Goal: Task Accomplishment & Management: Manage account settings

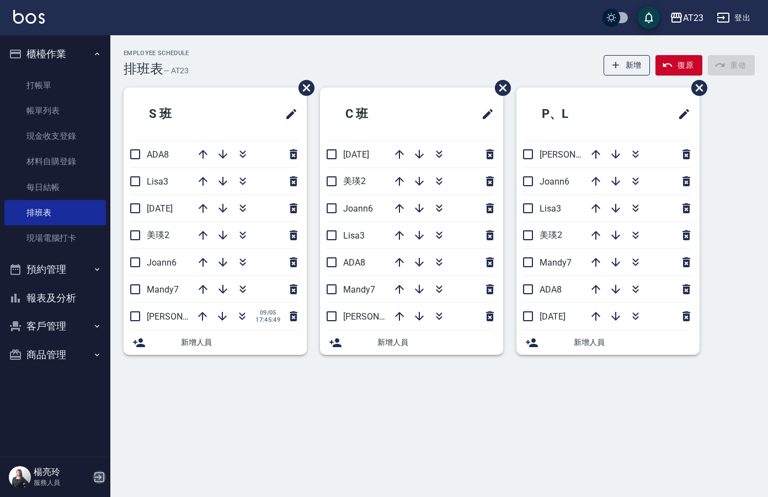
click at [99, 483] on icon "button" at bounding box center [99, 477] width 13 height 13
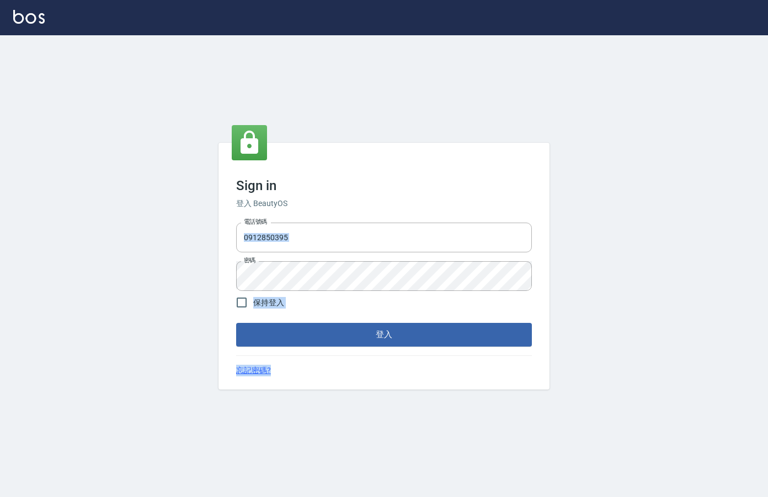
drag, startPoint x: 326, startPoint y: 347, endPoint x: 372, endPoint y: 405, distance: 74.6
click at [372, 405] on div "Sign in 登入 BeautyOS 電話號碼 0912850395 電話號碼 密碼 密碼 保持登入 登入 忘記密碼?" at bounding box center [384, 266] width 768 height 462
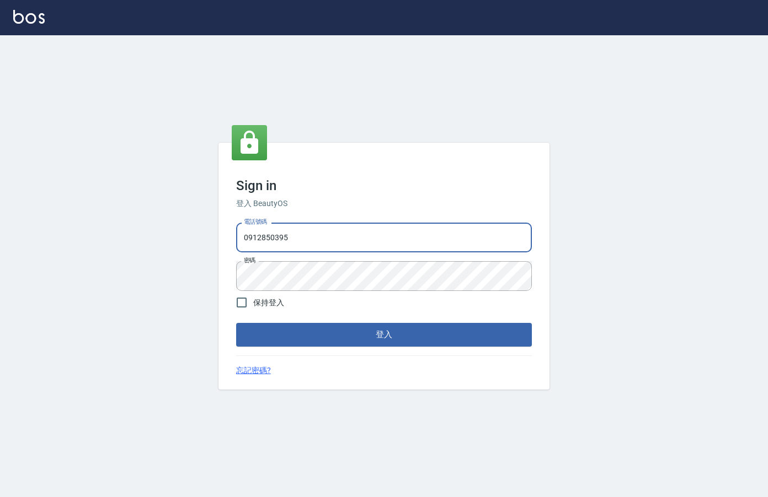
drag, startPoint x: 325, startPoint y: 234, endPoint x: 148, endPoint y: 235, distance: 176.4
click at [148, 236] on div "Sign in 登入 BeautyOS 電話號碼 0912850395 電話號碼 密碼 密碼 保持登入 登入 忘記密碼?" at bounding box center [384, 266] width 768 height 462
click at [341, 243] on input "0939812255" at bounding box center [384, 238] width 296 height 30
click at [329, 239] on input "0939812255" at bounding box center [384, 238] width 296 height 30
drag, startPoint x: 329, startPoint y: 239, endPoint x: 251, endPoint y: 232, distance: 78.6
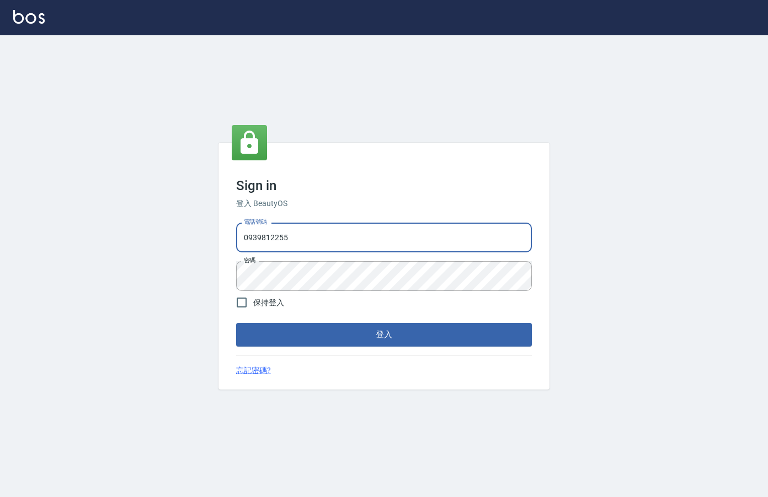
click at [251, 232] on input "0939812255" at bounding box center [384, 238] width 296 height 30
click at [317, 244] on input "0939812255" at bounding box center [384, 238] width 296 height 30
click at [314, 241] on input "0939812255" at bounding box center [384, 238] width 296 height 30
type input "0939367977"
click at [155, 260] on div "Sign in 登入 BeautyOS 電話號碼 0939367977 電話號碼 密碼 密碼 保持登入 登入 忘記密碼?" at bounding box center [384, 266] width 768 height 462
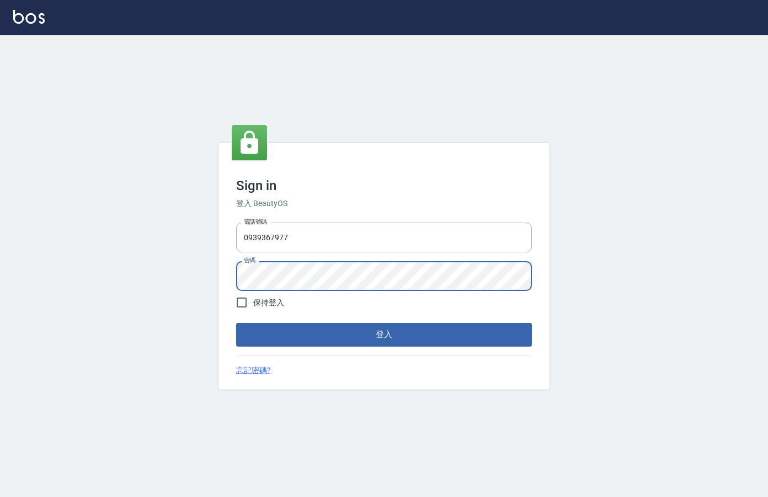
click at [236, 323] on button "登入" at bounding box center [384, 334] width 296 height 23
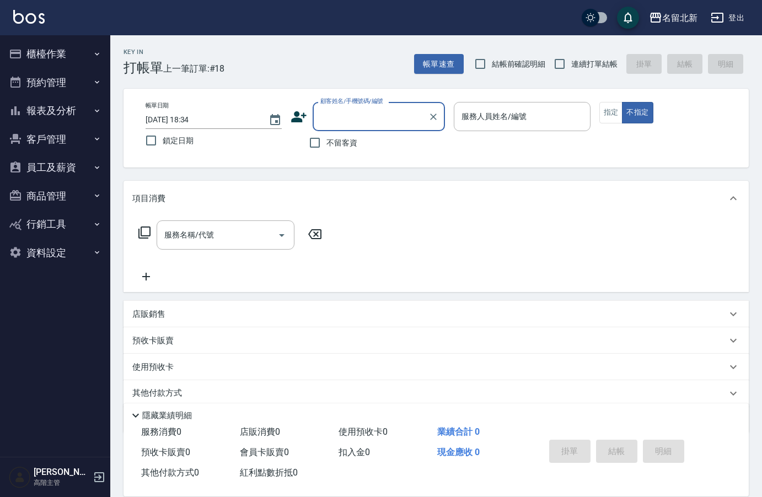
click at [53, 251] on button "資料設定" at bounding box center [54, 253] width 101 height 29
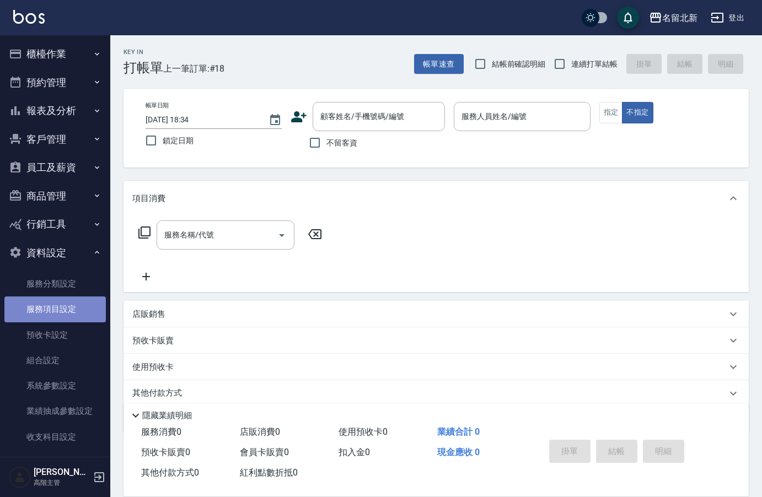
click at [74, 312] on link "服務項目設定" at bounding box center [54, 309] width 101 height 25
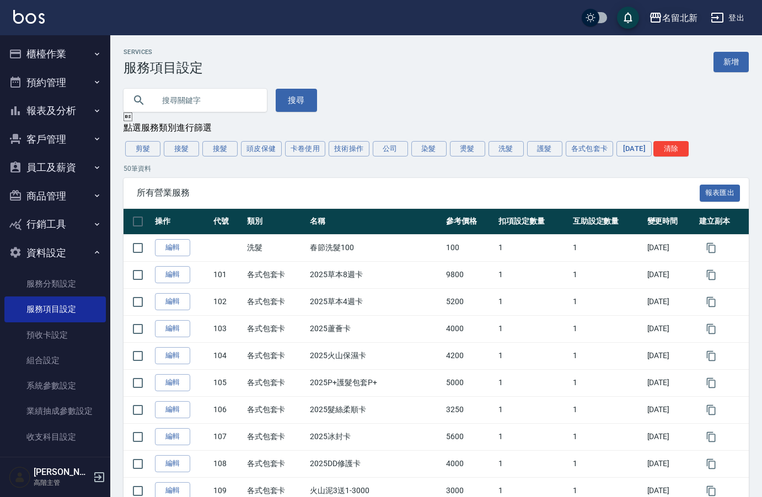
click at [681, 13] on div "名留北新" at bounding box center [679, 18] width 35 height 14
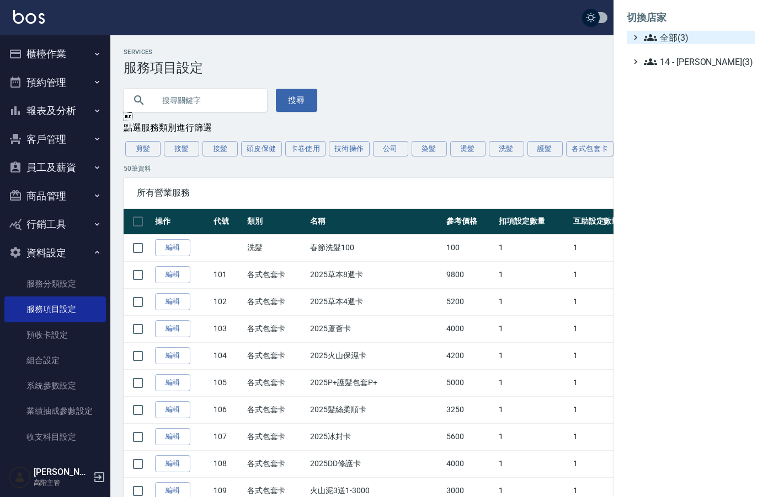
click at [667, 39] on span "全部(3)" at bounding box center [696, 37] width 106 height 13
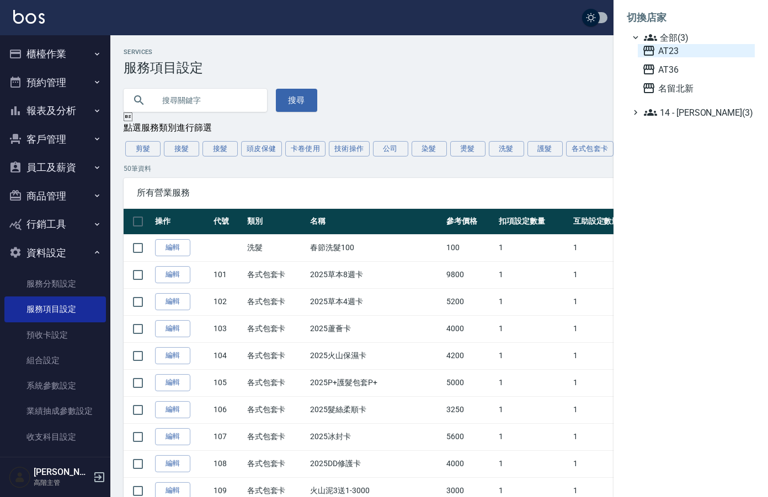
click at [668, 48] on span "AT23" at bounding box center [696, 50] width 108 height 13
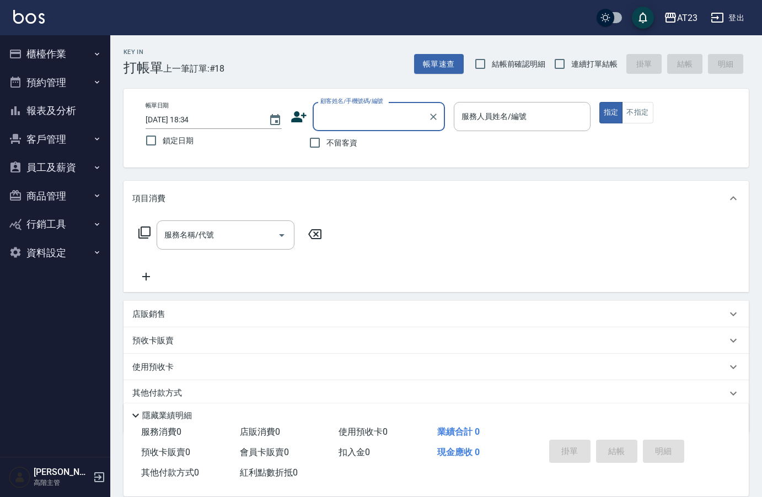
click at [47, 250] on button "資料設定" at bounding box center [54, 253] width 101 height 29
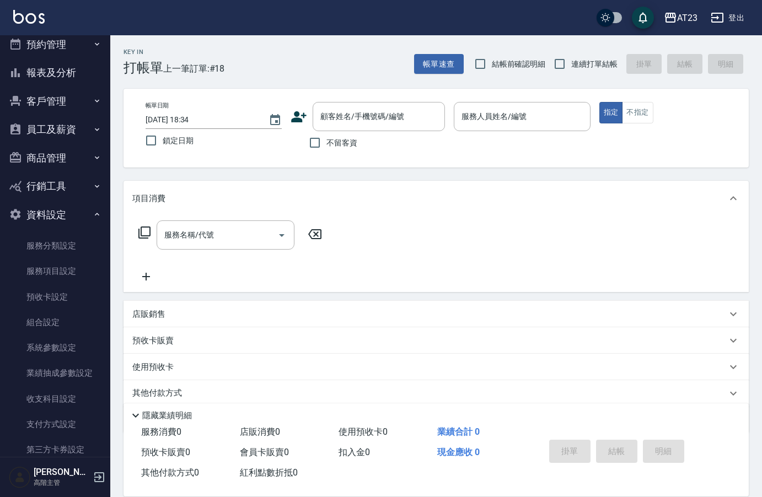
scroll to position [55, 0]
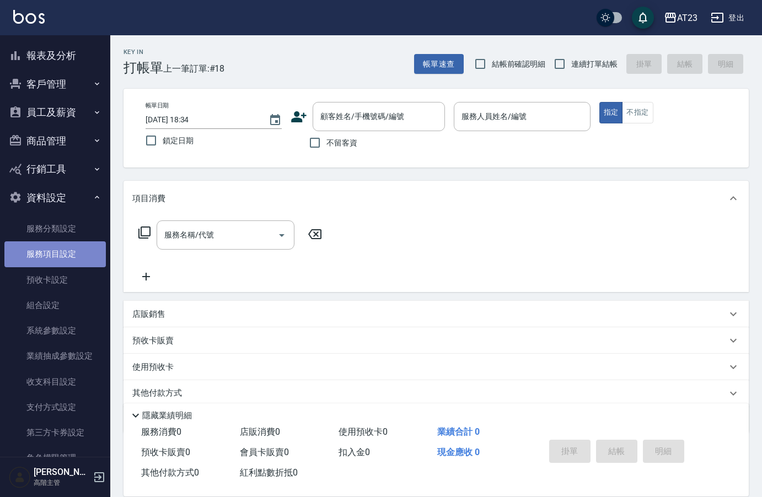
click at [57, 255] on link "服務項目設定" at bounding box center [54, 254] width 101 height 25
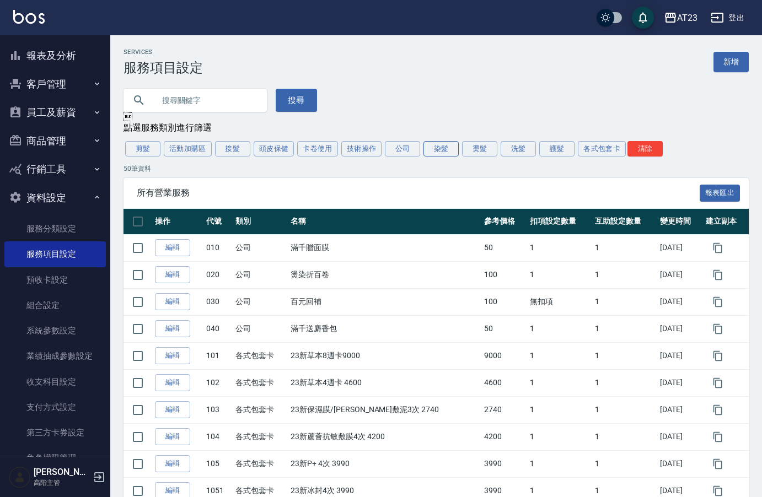
click at [436, 152] on button "染髮" at bounding box center [440, 148] width 35 height 15
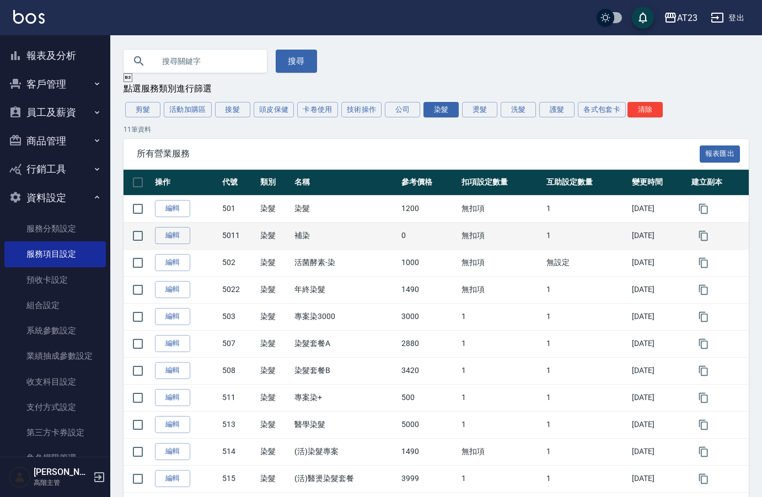
scroll to position [89, 0]
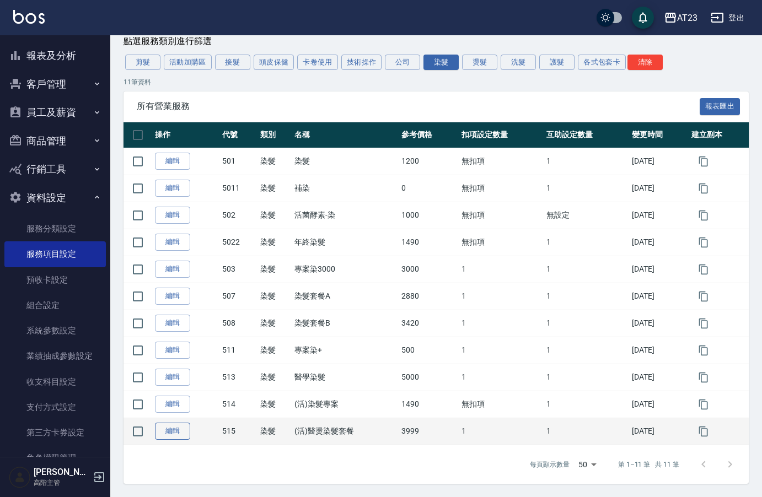
click at [174, 432] on link "編輯" at bounding box center [172, 431] width 35 height 17
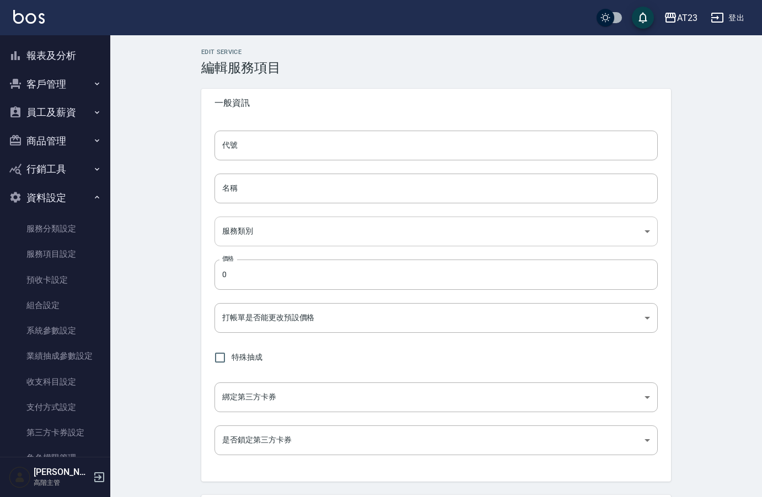
type input "515"
type input "(活)醫燙染髮套餐"
type input "a5ab0aef-dabb-4860-833e-c2fd5c960cad"
type input "3999"
type input "FALSE"
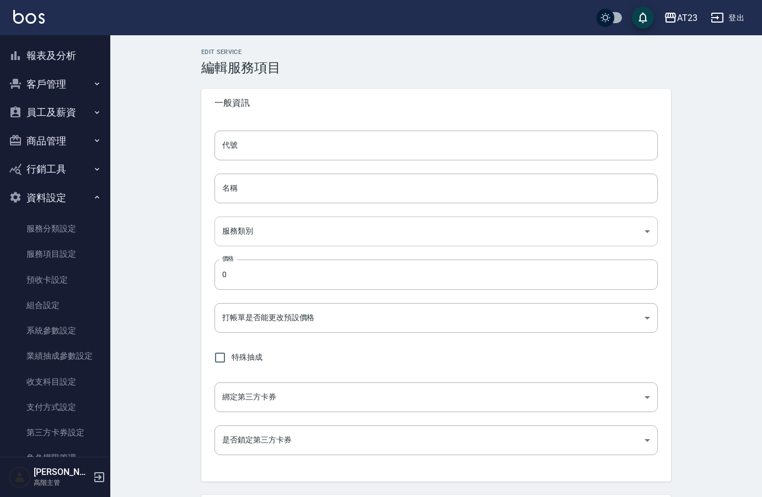
type input "none"
type input "UNSET"
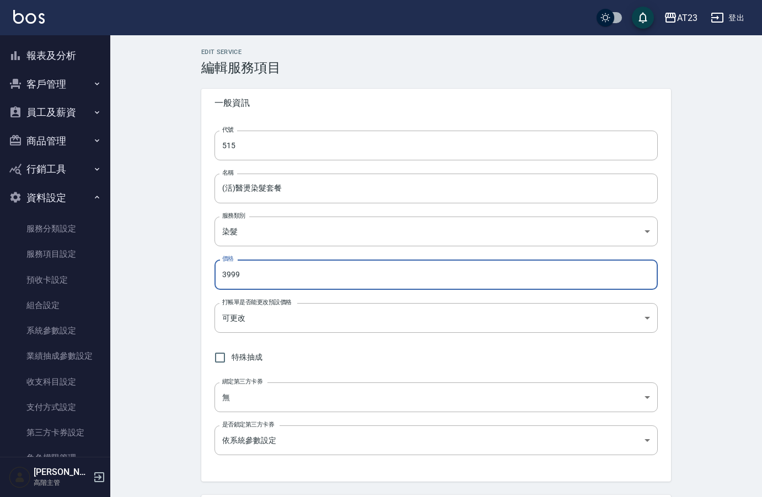
drag, startPoint x: 251, startPoint y: 274, endPoint x: 115, endPoint y: 269, distance: 136.3
click at [115, 269] on div "Edit Service 編輯服務項目 一般資訊 代號 515 代號 名稱 (活)醫燙染髮套餐 名稱 服務類別 染髮 a5ab0aef-dabb-4860-8…" at bounding box center [436, 405] width 652 height 741
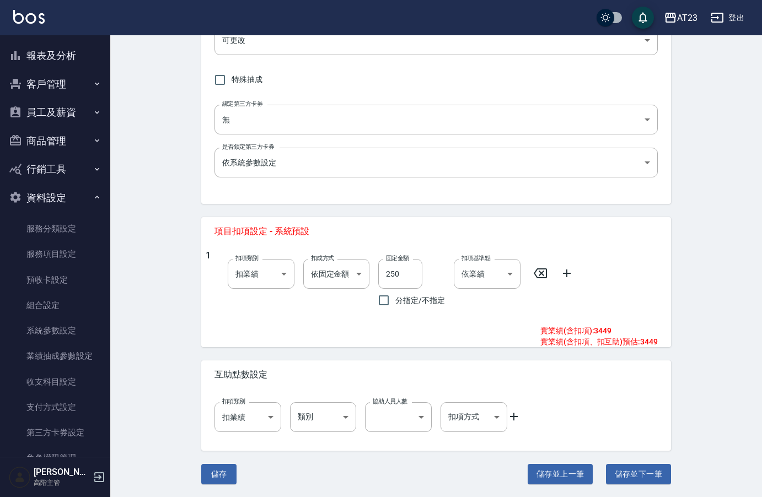
scroll to position [278, 0]
type input "3699"
click at [218, 476] on button "儲存" at bounding box center [218, 474] width 35 height 20
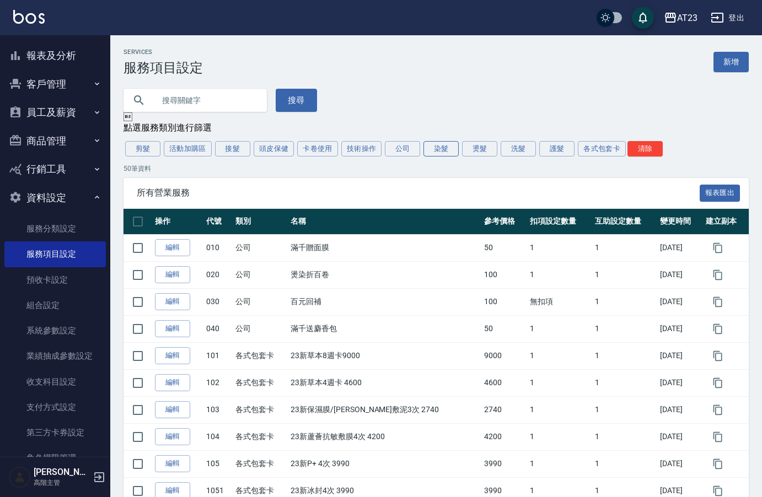
click at [432, 153] on button "染髮" at bounding box center [440, 148] width 35 height 15
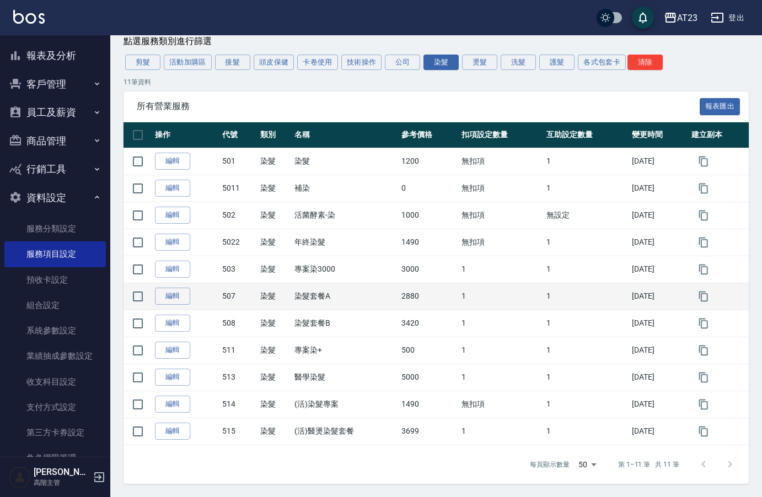
scroll to position [89, 0]
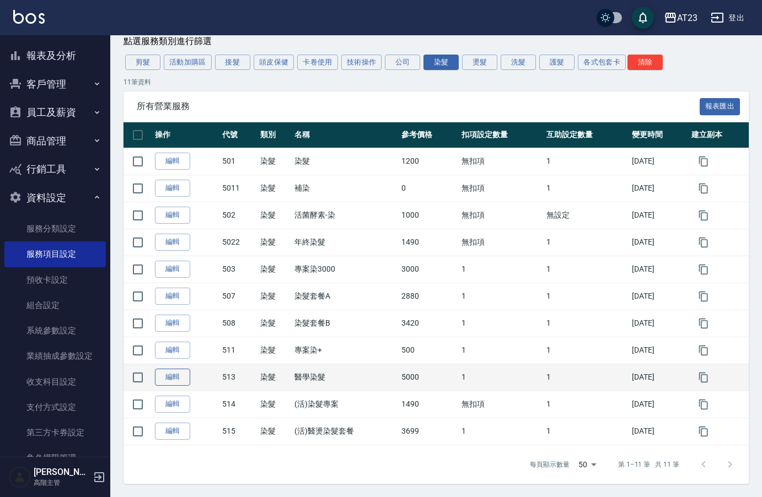
click at [165, 378] on link "編輯" at bounding box center [172, 377] width 35 height 17
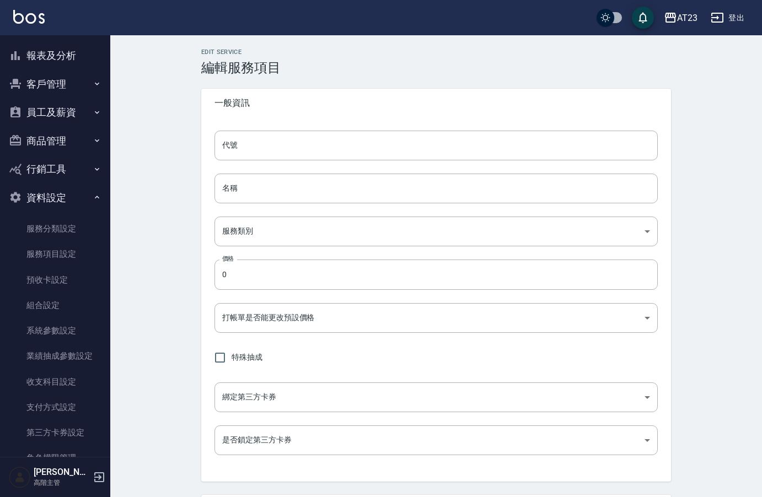
type input "513"
type input "醫學染髮"
type input "a5ab0aef-dabb-4860-833e-c2fd5c960cad"
type input "5000"
type input "FALSE"
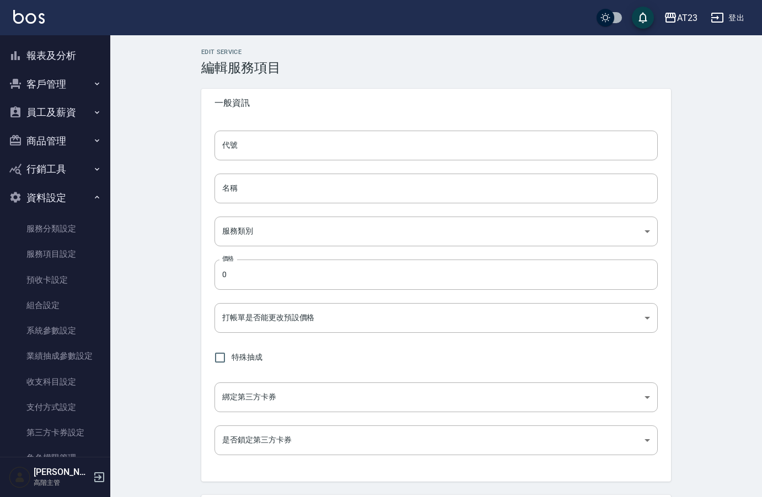
type input "none"
type input "UNSET"
type input "onSalary"
type input "技術協助"
type input "固定金額"
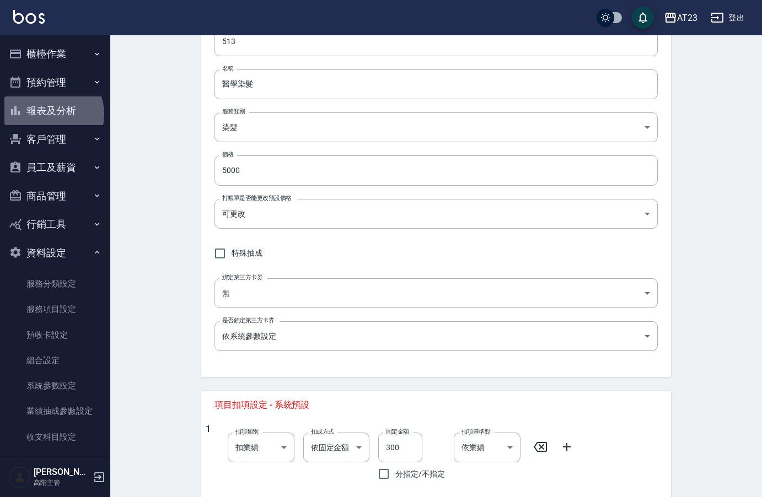
click at [49, 114] on button "報表及分析" at bounding box center [54, 110] width 101 height 29
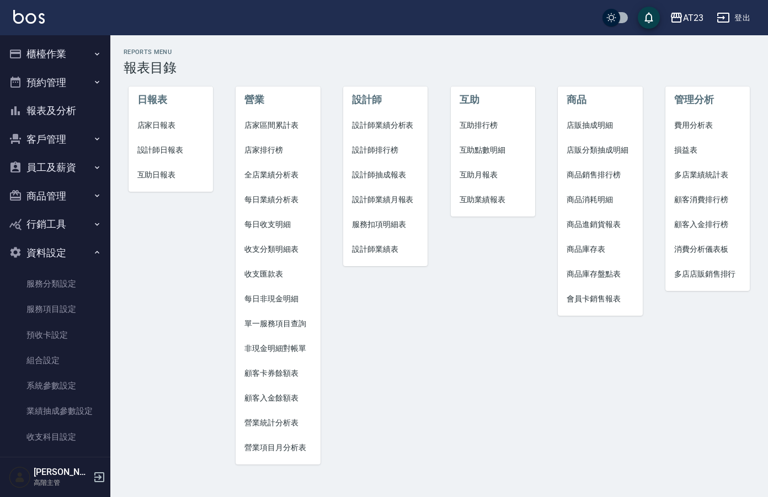
drag, startPoint x: 52, startPoint y: 305, endPoint x: 206, endPoint y: 260, distance: 160.9
click at [52, 305] on link "服務項目設定" at bounding box center [54, 309] width 101 height 25
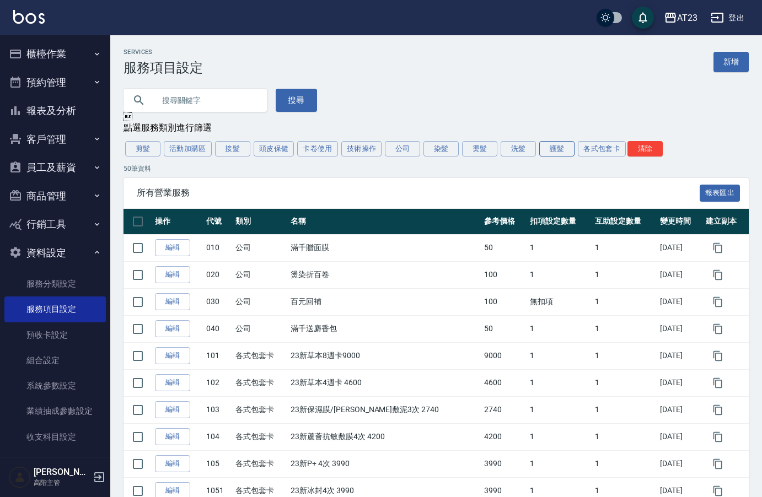
click at [559, 151] on button "護髮" at bounding box center [556, 148] width 35 height 15
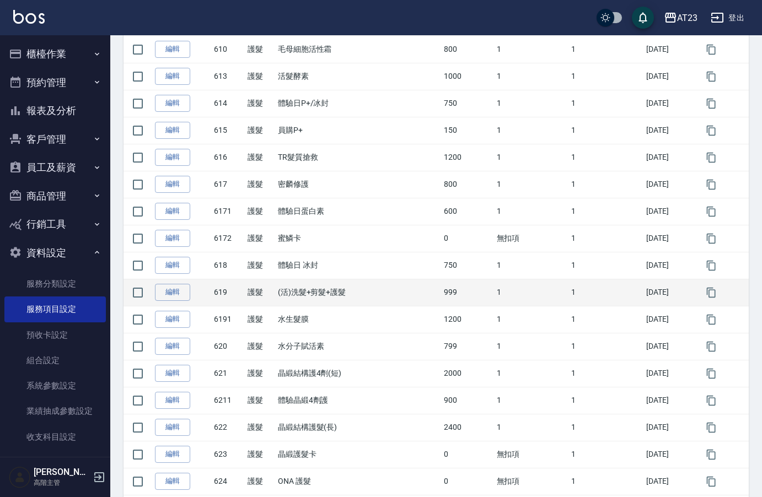
scroll to position [496, 0]
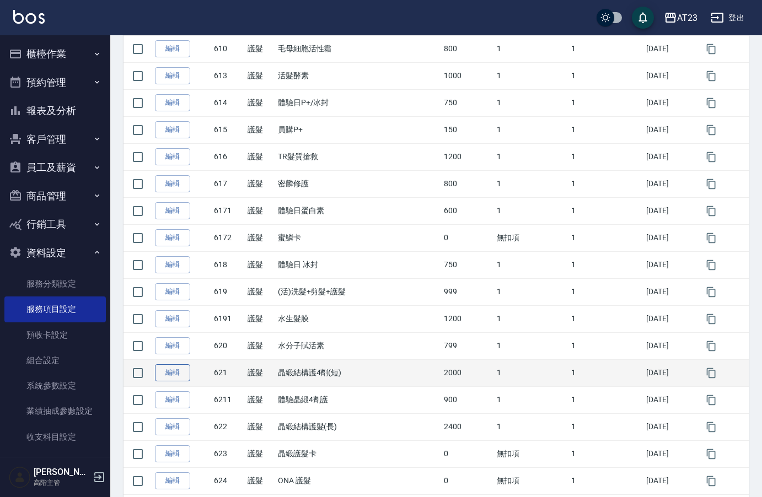
click at [177, 375] on link "編輯" at bounding box center [172, 372] width 35 height 17
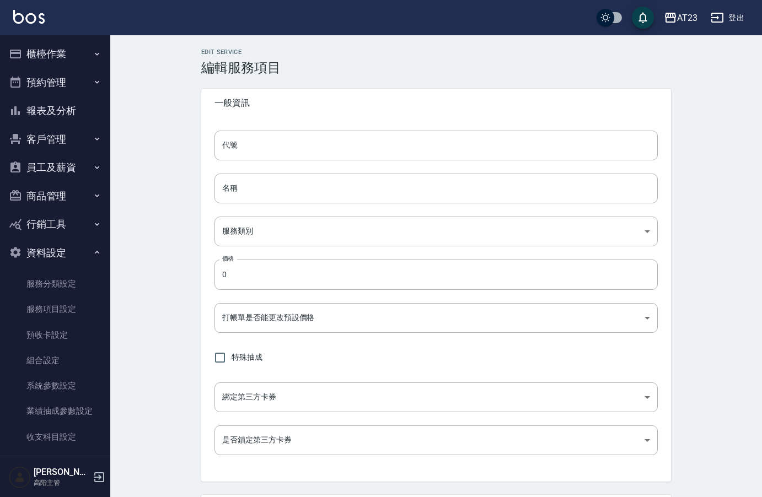
type input "621"
type input "晶緞結構護4劑(短)"
type input "e848ae07-bfb9-42fe-ac79-959ae2ab5150"
type input "2000"
type input "FALSE"
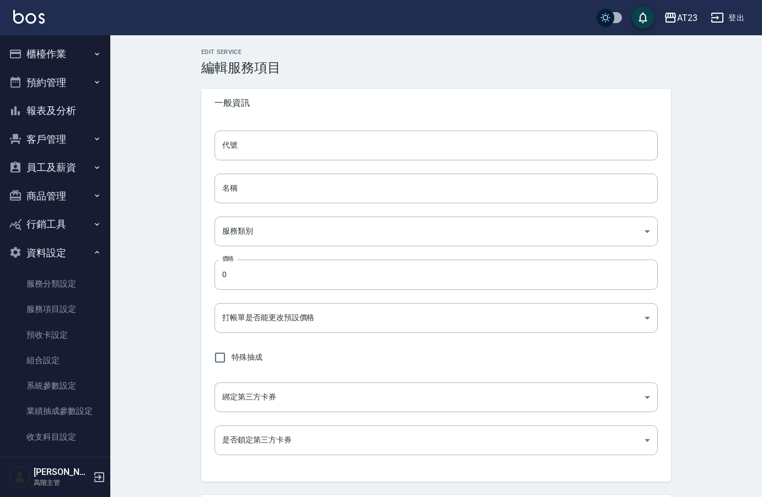
type input "none"
type input "UNSET"
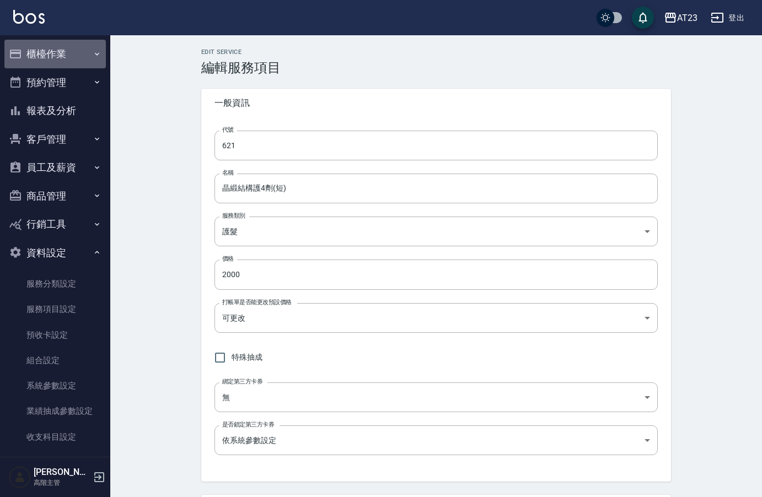
click at [58, 57] on button "櫃檯作業" at bounding box center [54, 54] width 101 height 29
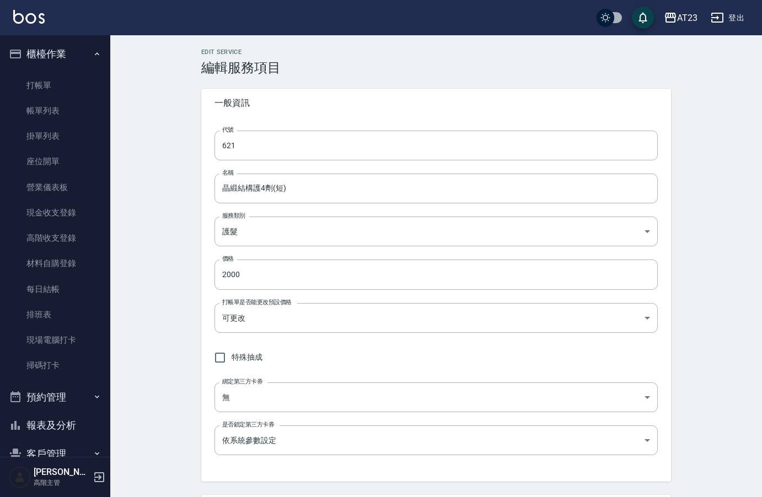
click at [72, 418] on button "報表及分析" at bounding box center [54, 425] width 101 height 29
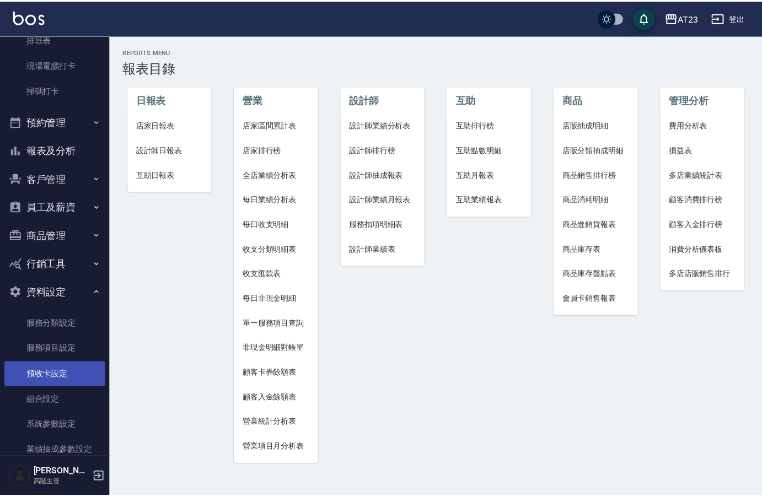
scroll to position [276, 0]
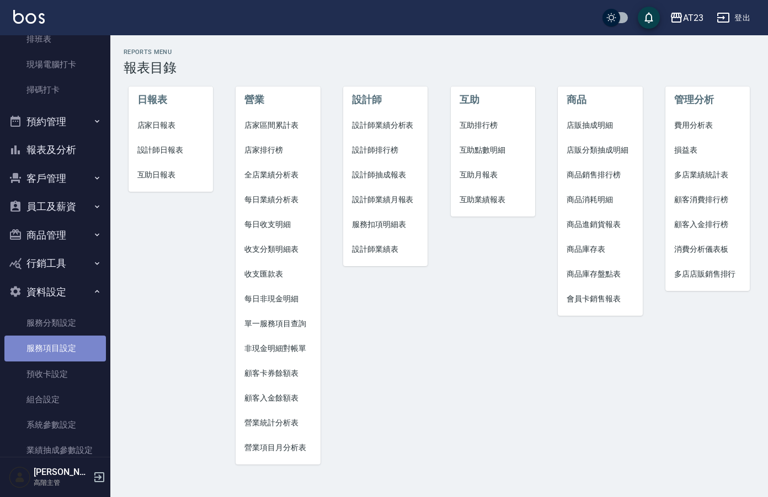
click at [58, 353] on link "服務項目設定" at bounding box center [54, 348] width 101 height 25
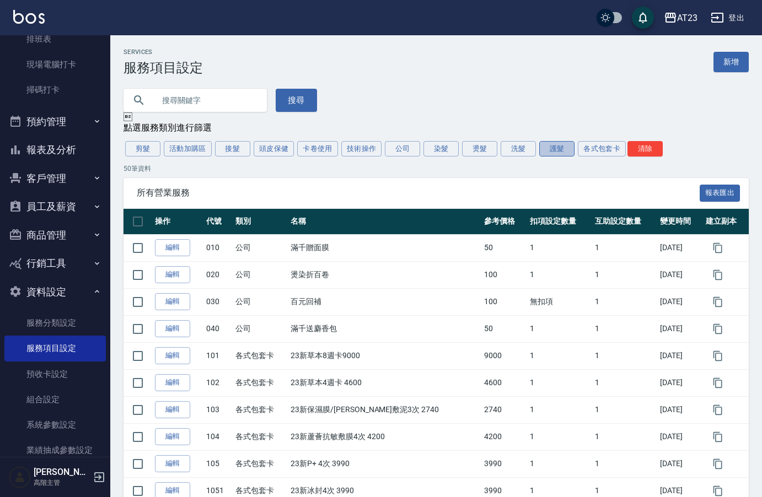
click at [557, 153] on button "護髮" at bounding box center [556, 148] width 35 height 15
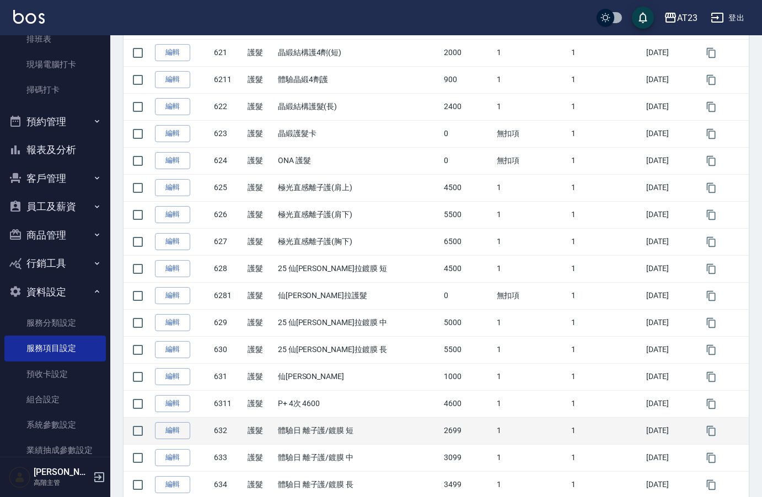
scroll to position [842, 0]
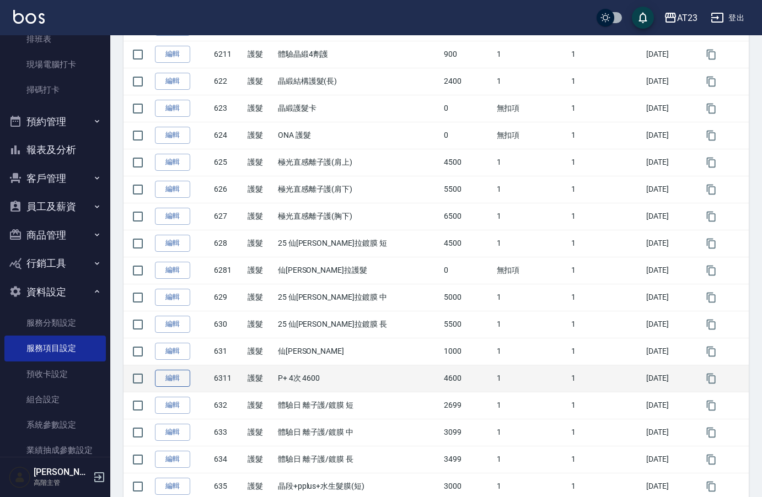
click at [168, 377] on link "編輯" at bounding box center [172, 378] width 35 height 17
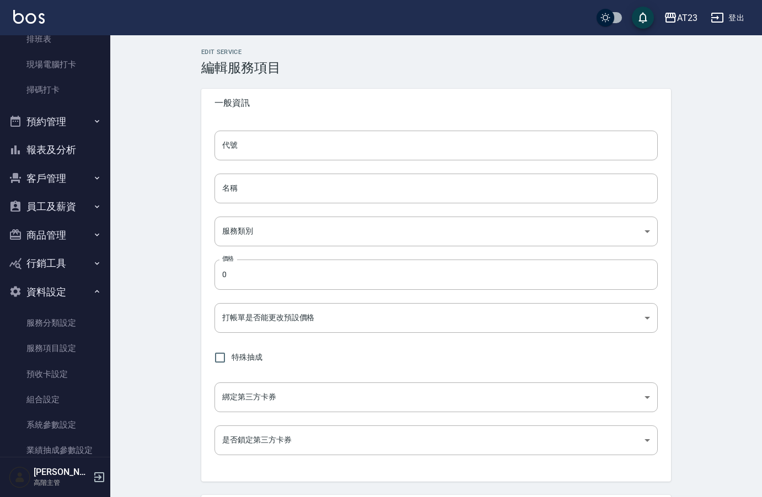
type input "6311"
type input "P+ 4次 4600"
type input "e848ae07-bfb9-42fe-ac79-959ae2ab5150"
type input "4600"
type input "FALSE"
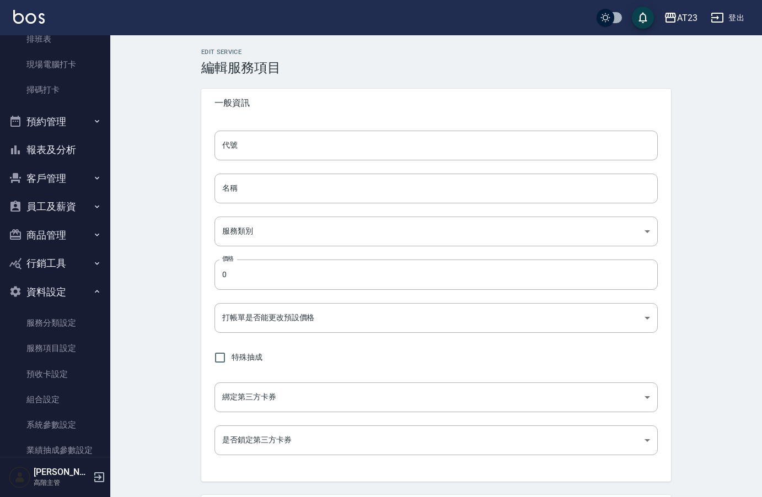
type input "none"
type input "UNSET"
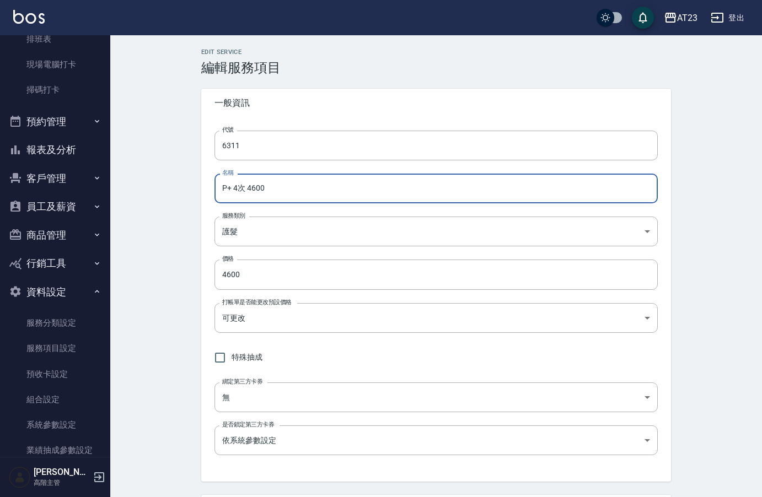
drag, startPoint x: 280, startPoint y: 187, endPoint x: 161, endPoint y: 185, distance: 118.6
click at [161, 185] on div "Edit Service 編輯服務項目 一般資訊 代號 6311 代號 名稱 P+ 4次 4600 名稱 服務類別 護髮 e848ae07-bfb9-42fe…" at bounding box center [436, 405] width 652 height 741
type input "r"
type input "加購晶緞"
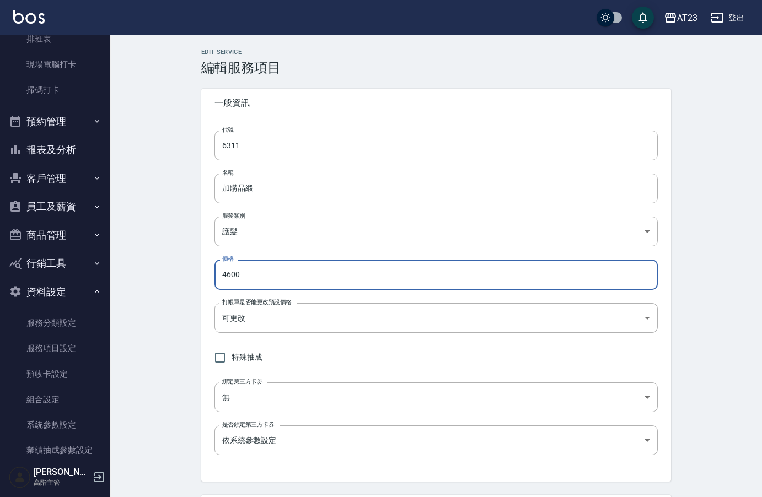
drag, startPoint x: 244, startPoint y: 269, endPoint x: 146, endPoint y: 251, distance: 100.3
click at [154, 252] on div "Edit Service 編輯服務項目 一般資訊 代號 6311 代號 名稱 加購晶緞 名稱 服務類別 護髮 e848ae07-bfb9-42fe-ac79-…" at bounding box center [436, 405] width 652 height 741
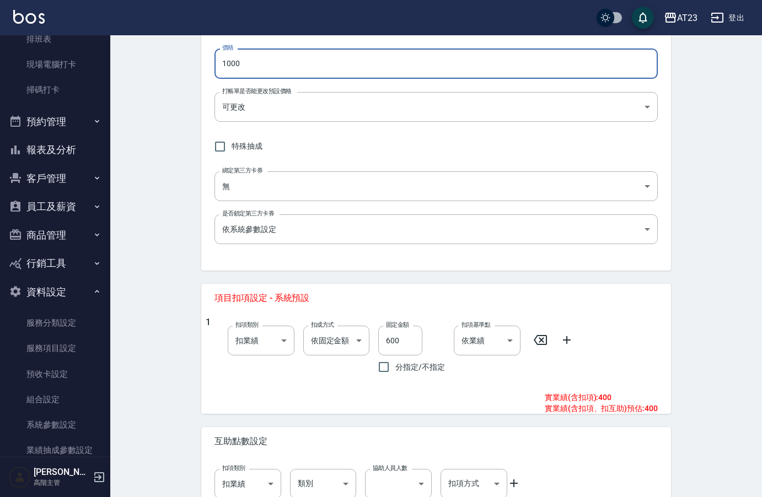
scroll to position [221, 0]
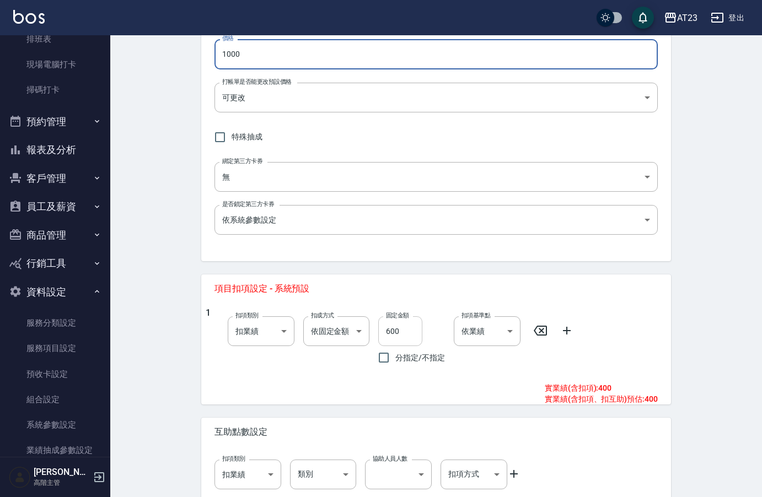
type input "1000"
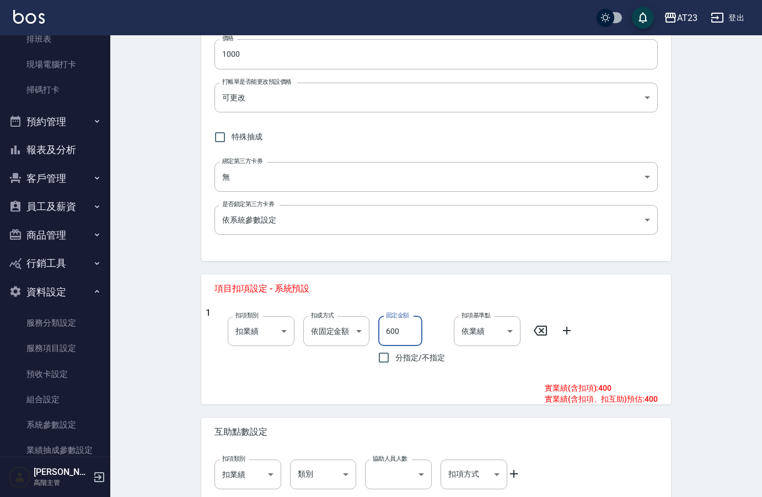
click at [405, 329] on input "600" at bounding box center [400, 331] width 44 height 30
drag, startPoint x: 405, startPoint y: 329, endPoint x: 317, endPoint y: 327, distance: 87.7
click at [317, 328] on div "1 扣項類別 扣業績 onSales 扣項類別 扣成方式 依固定金額 扣固定金額 扣成方式 固定金額 600 固定金額 分指定/不指定 扣項基準點 依業績 0…" at bounding box center [432, 339] width 452 height 62
type input "200"
click at [717, 326] on div "Edit Service 編輯服務項目 一般資訊 代號 6311 代號 名稱 加購晶緞 名稱 服務類別 護髮 e848ae07-bfb9-42fe-ac79-…" at bounding box center [436, 185] width 652 height 741
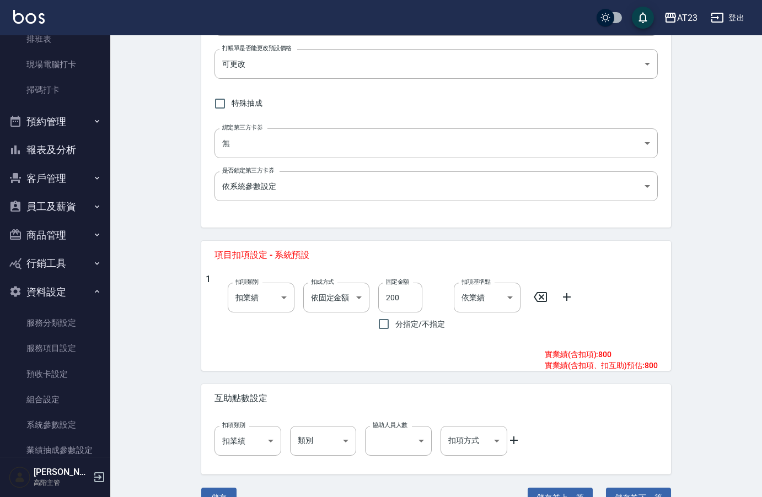
scroll to position [278, 0]
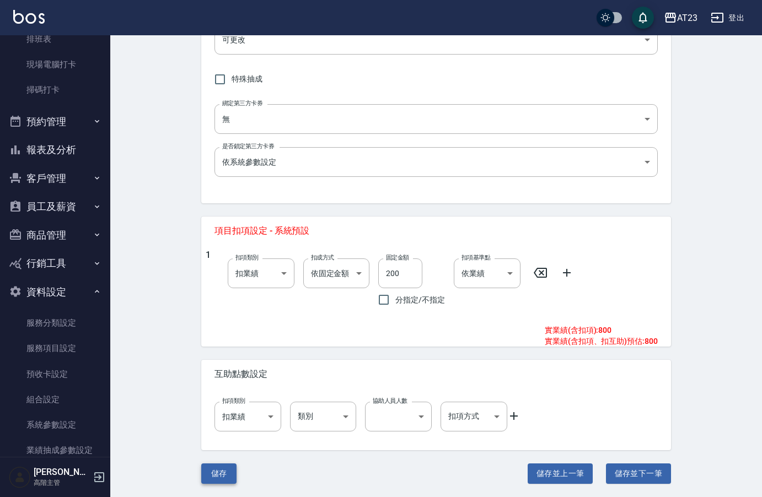
click at [218, 469] on button "儲存" at bounding box center [218, 474] width 35 height 20
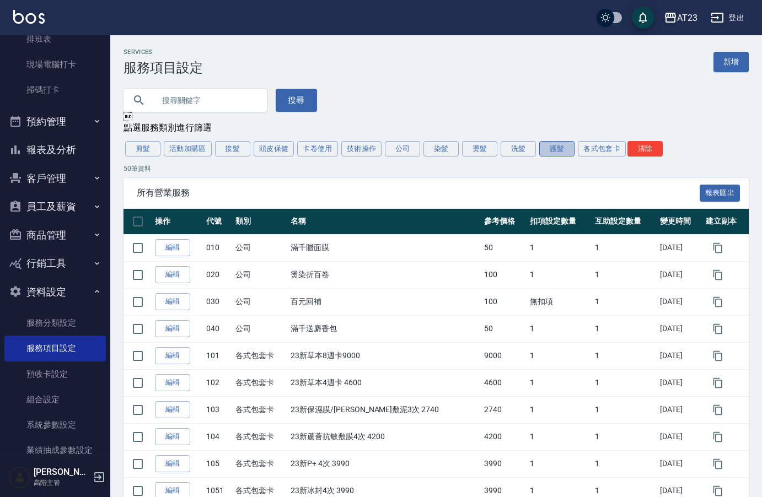
click at [553, 152] on button "護髮" at bounding box center [556, 148] width 35 height 15
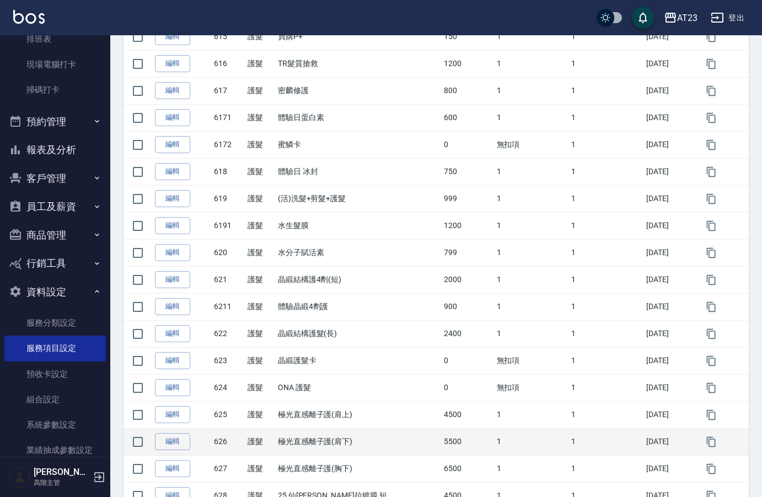
scroll to position [607, 0]
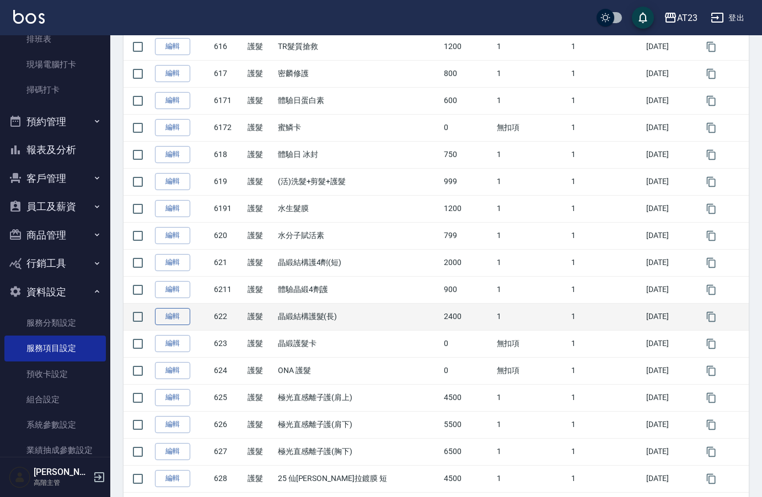
click at [179, 323] on link "編輯" at bounding box center [172, 316] width 35 height 17
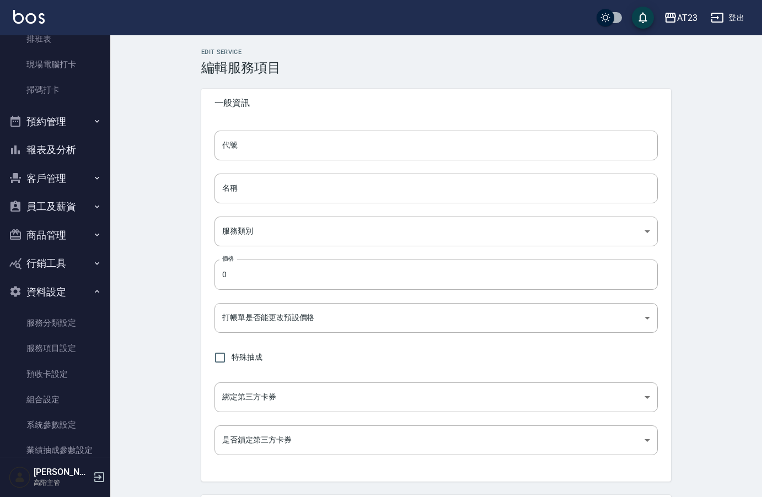
type input "622"
type input "晶緞結構護髮(長)"
type input "e848ae07-bfb9-42fe-ac79-959ae2ab5150"
type input "2400"
type input "FALSE"
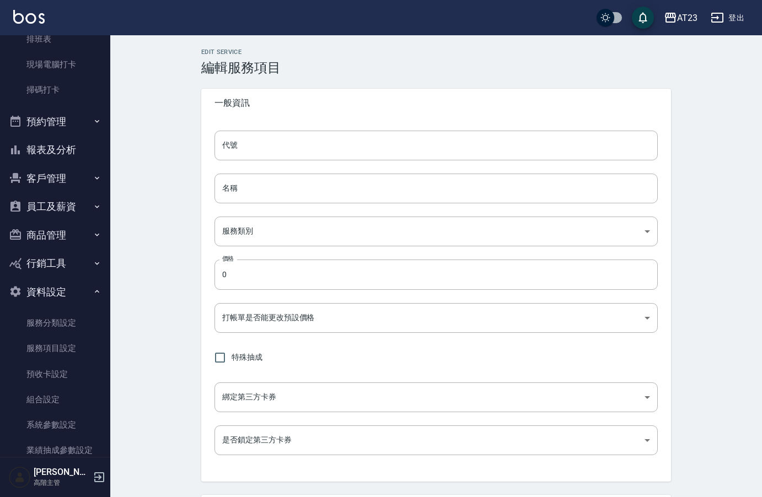
type input "none"
type input "UNSET"
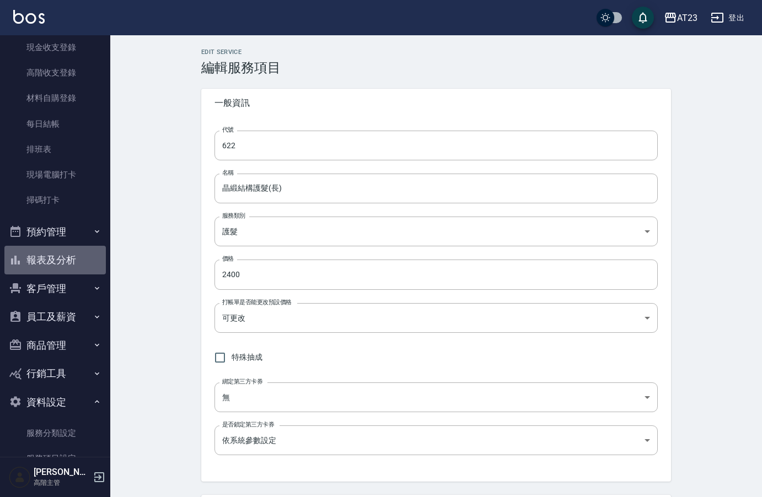
click at [61, 257] on button "報表及分析" at bounding box center [54, 260] width 101 height 29
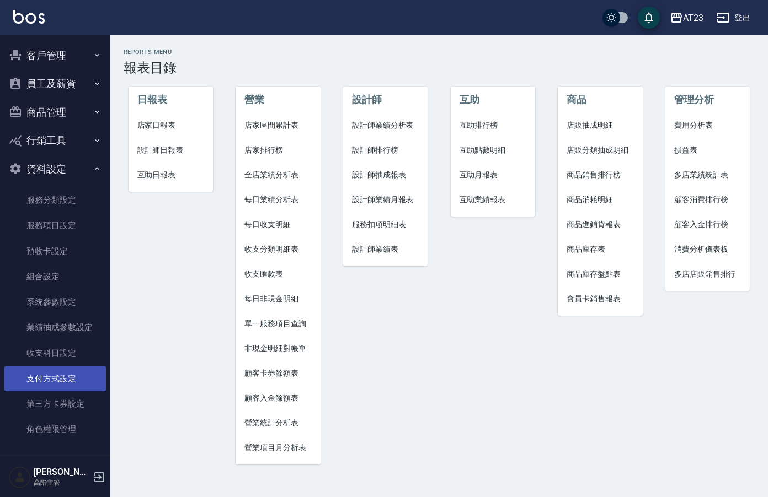
scroll to position [402, 0]
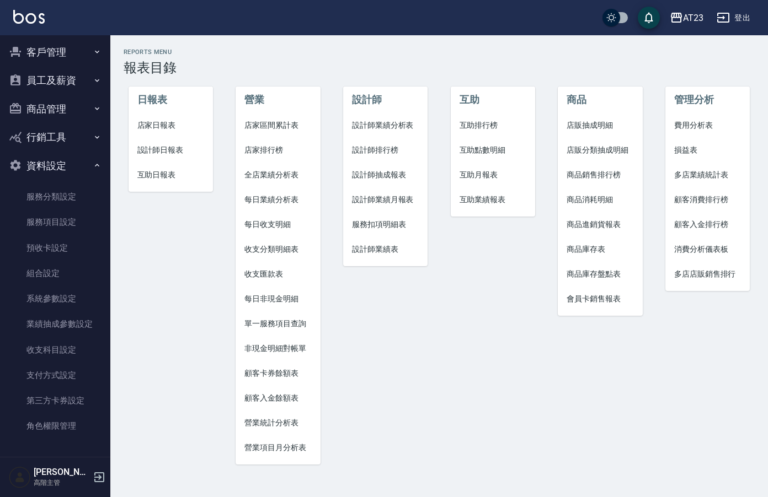
drag, startPoint x: 480, startPoint y: 399, endPoint x: 611, endPoint y: 329, distance: 149.0
click at [482, 399] on div "互助 互助排行榜 互助點數明細 互助月報表 互助業績報表" at bounding box center [486, 269] width 108 height 414
click at [63, 54] on button "客戶管理" at bounding box center [54, 52] width 101 height 29
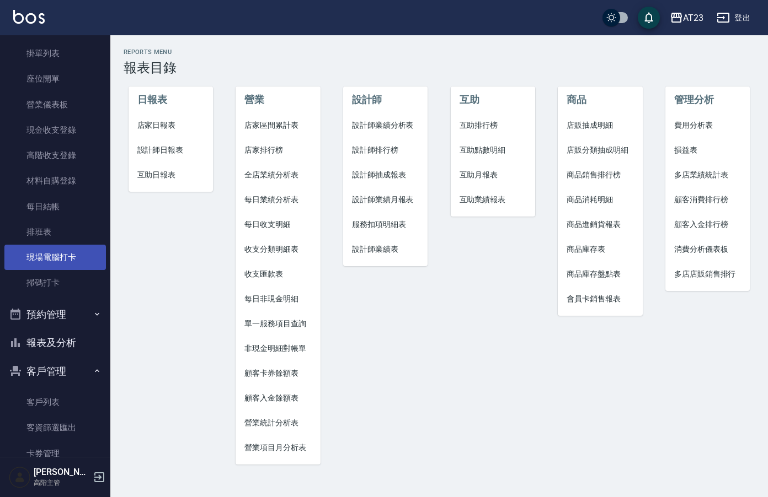
scroll to position [0, 0]
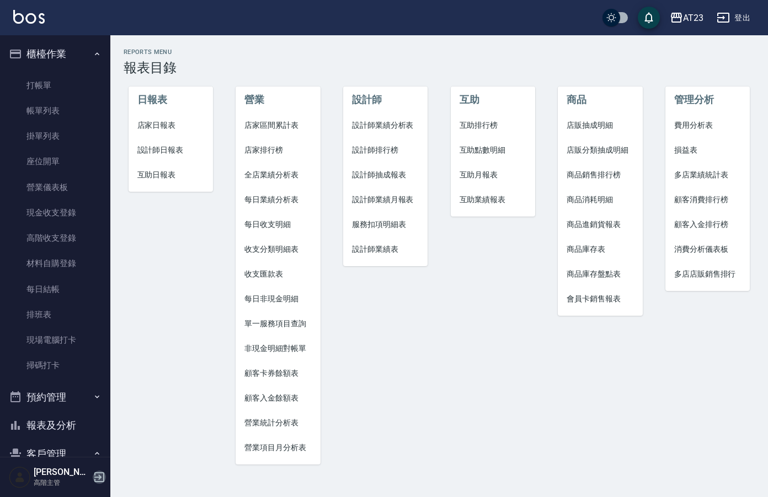
drag, startPoint x: 96, startPoint y: 476, endPoint x: 102, endPoint y: 471, distance: 7.8
click at [96, 475] on icon "button" at bounding box center [99, 477] width 13 height 13
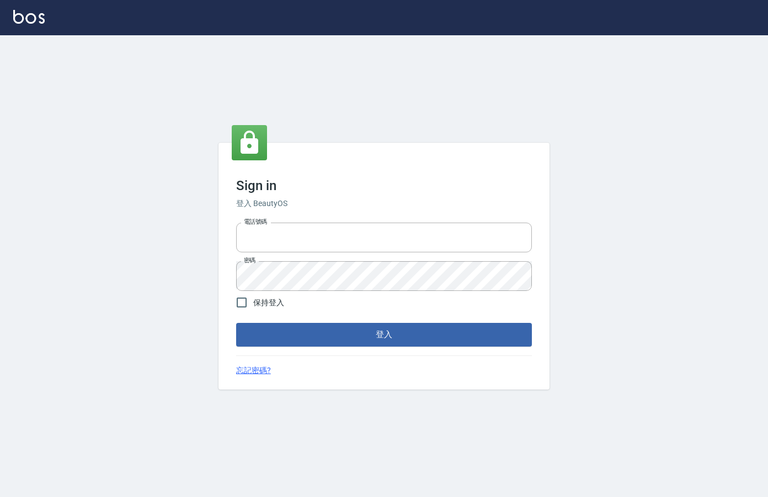
type input "0912850395"
click at [364, 351] on div "Sign in 登入 BeautyOS 電話號碼 [PHONE_NUMBER] 電話號碼 密碼 密碼 保持登入 登入 忘記密碼?" at bounding box center [383, 266] width 331 height 246
click at [363, 337] on button "登入" at bounding box center [384, 334] width 296 height 23
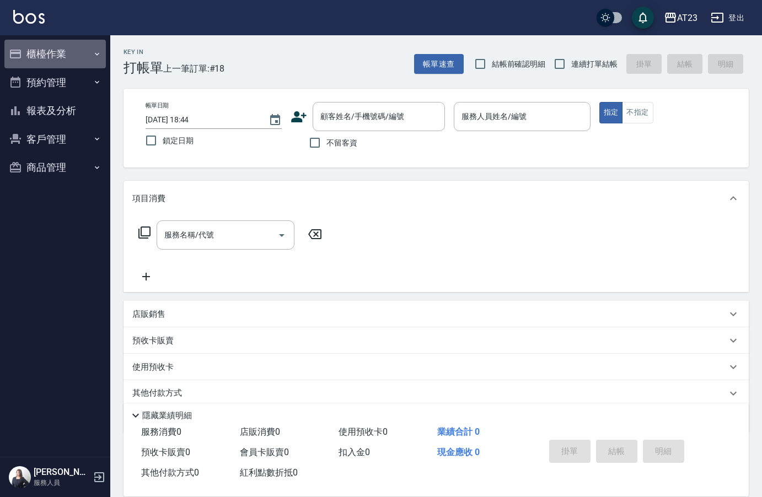
click at [44, 49] on button "櫃檯作業" at bounding box center [54, 54] width 101 height 29
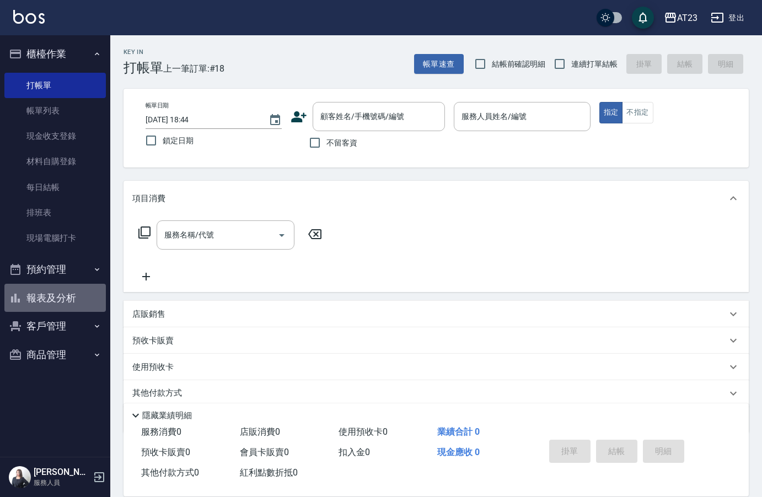
click at [57, 302] on button "報表及分析" at bounding box center [54, 298] width 101 height 29
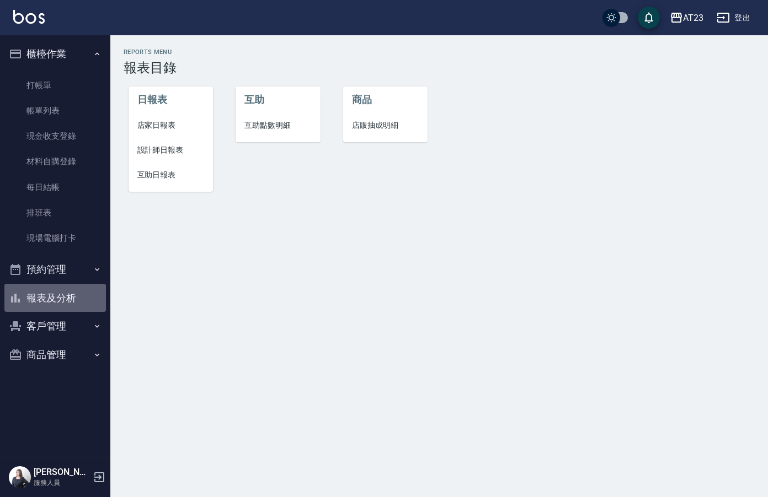
click at [74, 304] on button "報表及分析" at bounding box center [54, 298] width 101 height 29
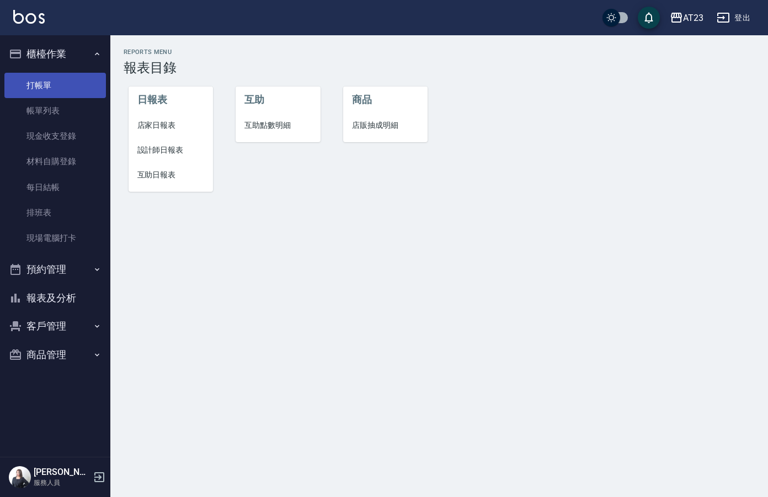
click at [49, 85] on link "打帳單" at bounding box center [54, 85] width 101 height 25
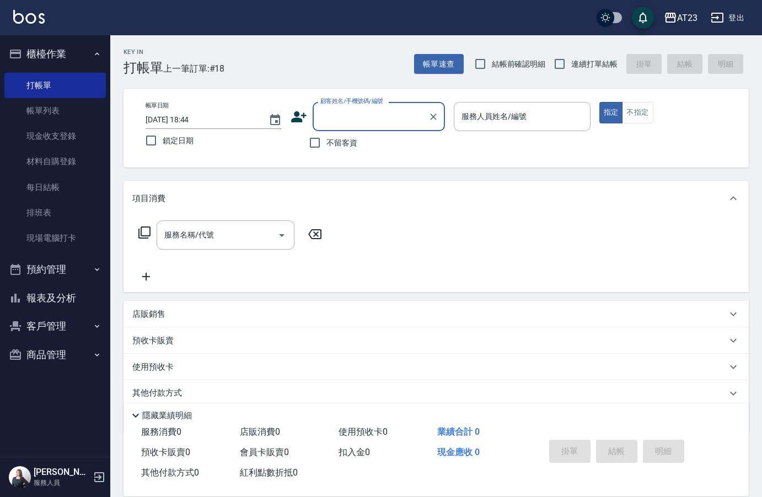
click at [151, 229] on icon at bounding box center [144, 233] width 12 height 12
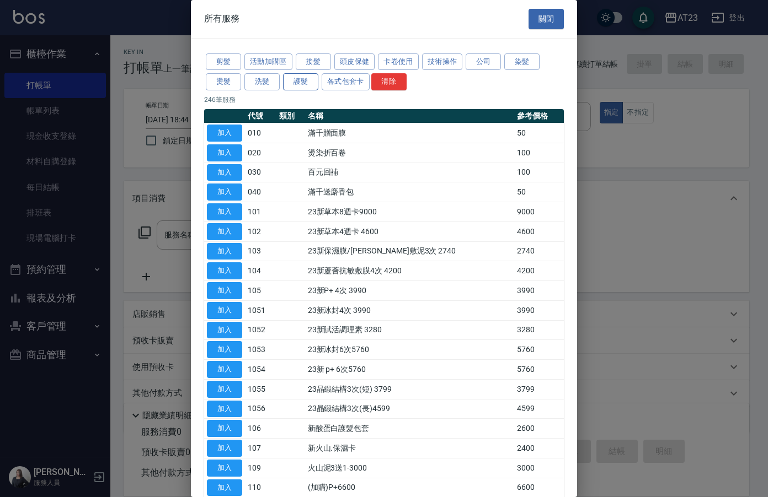
click at [308, 84] on button "護髮" at bounding box center [300, 81] width 35 height 17
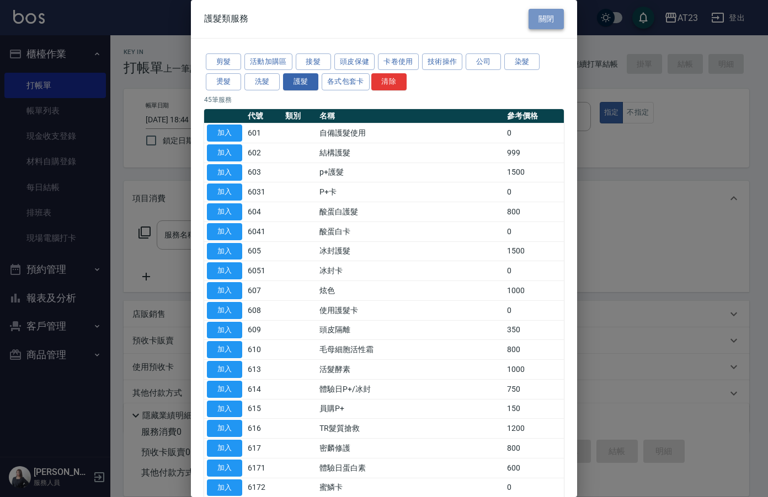
click at [541, 26] on button "關閉" at bounding box center [545, 19] width 35 height 20
